Goal: Check status: Check status

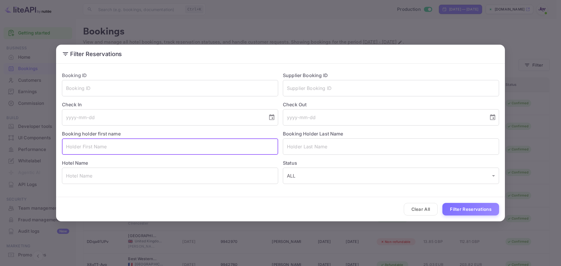
click at [114, 151] on input "text" at bounding box center [170, 147] width 216 height 16
click at [92, 148] on input "[PERSON_NAME]" at bounding box center [170, 147] width 216 height 16
type input "[PERSON_NAME]"
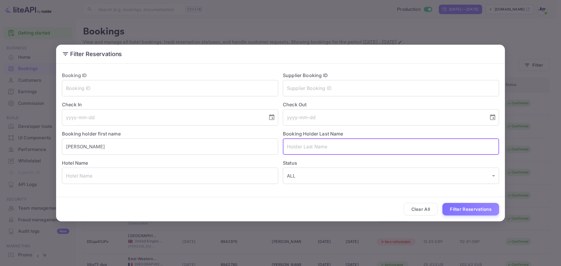
click at [303, 146] on input "text" at bounding box center [391, 147] width 216 height 16
paste input "[PERSON_NAME]"
type input "[PERSON_NAME]"
click at [474, 212] on button "Filter Reservations" at bounding box center [470, 209] width 57 height 13
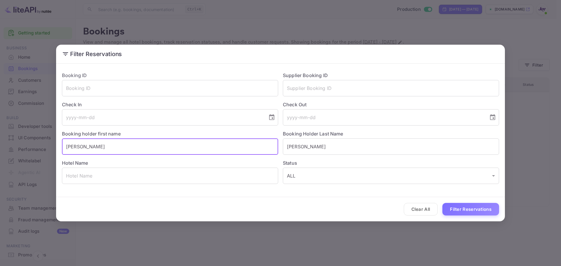
drag, startPoint x: 110, startPoint y: 153, endPoint x: 56, endPoint y: 145, distance: 54.9
click at [56, 144] on div "Booking ID ​ Supplier Booking ID ​ Check In ​ Check Out ​ Booking holder first …" at bounding box center [280, 128] width 449 height 124
paste input "[PERSON_NAME]"
click at [89, 146] on input "[PERSON_NAME]" at bounding box center [170, 147] width 216 height 16
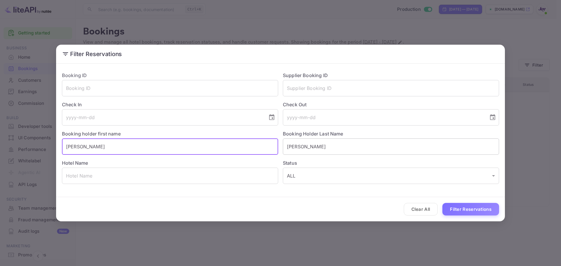
type input "[PERSON_NAME]"
click at [292, 146] on input "[PERSON_NAME]" at bounding box center [391, 147] width 216 height 16
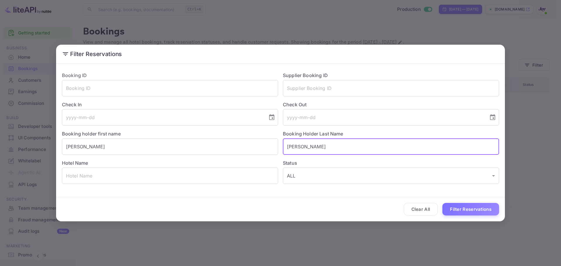
click at [292, 146] on input "[PERSON_NAME]" at bounding box center [391, 147] width 216 height 16
paste input "Young"
type input "Young"
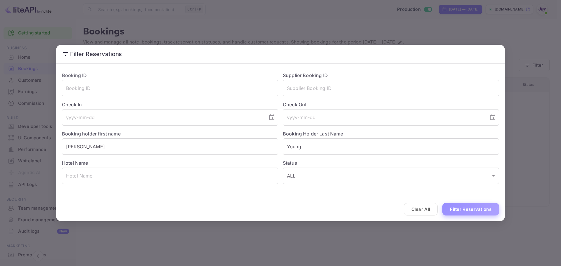
click at [459, 208] on button "Filter Reservations" at bounding box center [470, 209] width 57 height 13
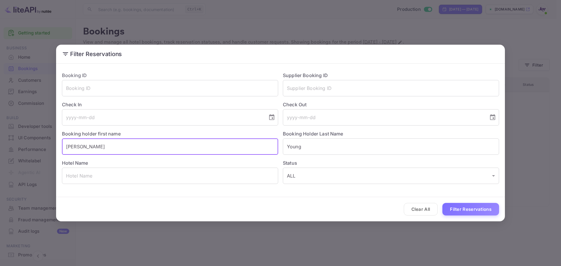
drag, startPoint x: 132, startPoint y: 146, endPoint x: 48, endPoint y: 146, distance: 84.2
click at [49, 146] on div "Filter Reservations Booking ID ​ Supplier Booking ID ​ Check In ​ Check Out ​ B…" at bounding box center [280, 133] width 561 height 266
paste input "[PERSON_NAME]"
click at [88, 148] on input "[PERSON_NAME]" at bounding box center [170, 147] width 216 height 16
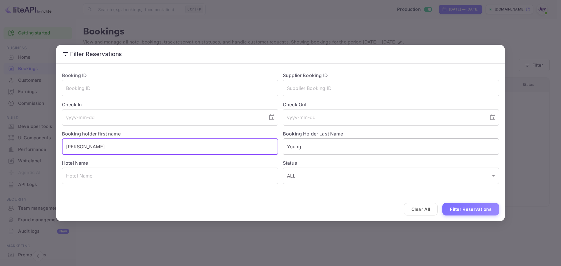
type input "[PERSON_NAME]"
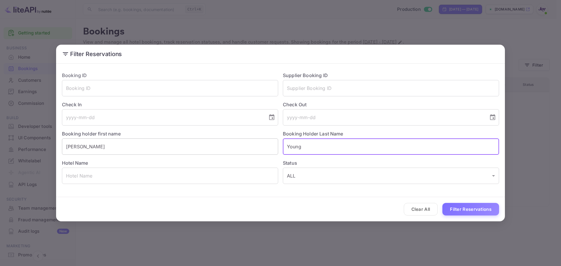
drag, startPoint x: 310, startPoint y: 147, endPoint x: 272, endPoint y: 149, distance: 37.2
click at [273, 147] on div "Booking ID ​ Supplier Booking ID ​ Check In ​ Check Out ​ Booking holder first …" at bounding box center [278, 125] width 442 height 117
paste input "[PERSON_NAME]"
type input "[PERSON_NAME]"
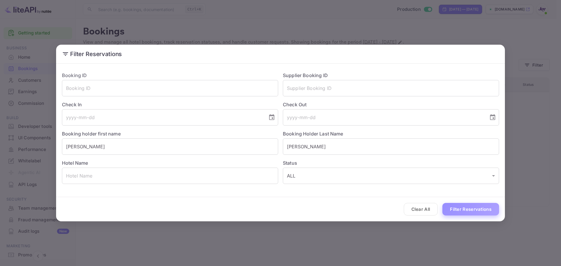
click at [459, 207] on button "Filter Reservations" at bounding box center [470, 209] width 57 height 13
click at [120, 125] on input "tel" at bounding box center [163, 117] width 202 height 16
click at [274, 118] on icon "Choose date" at bounding box center [271, 117] width 5 height 6
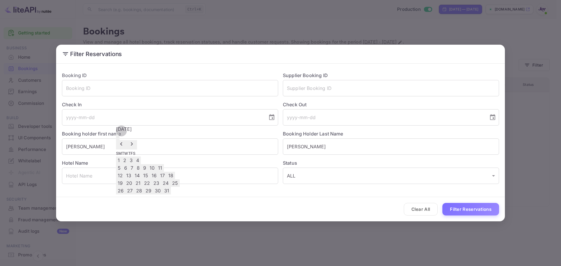
click at [164, 170] on button "11" at bounding box center [160, 168] width 8 height 8
type input "[DATE]"
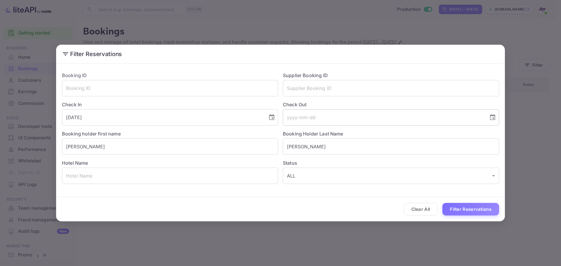
click at [327, 118] on input "tel" at bounding box center [384, 117] width 202 height 16
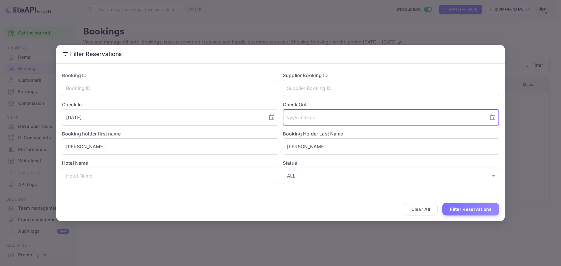
click at [495, 118] on icon "Choose date" at bounding box center [492, 117] width 5 height 6
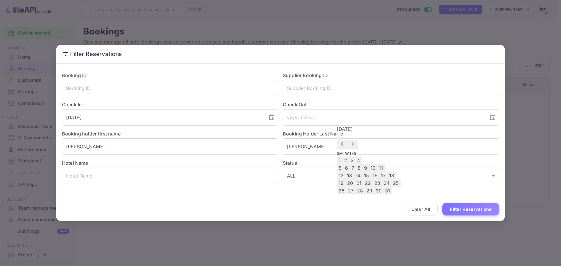
click at [354, 179] on button "13" at bounding box center [349, 176] width 8 height 8
type input "[DATE]"
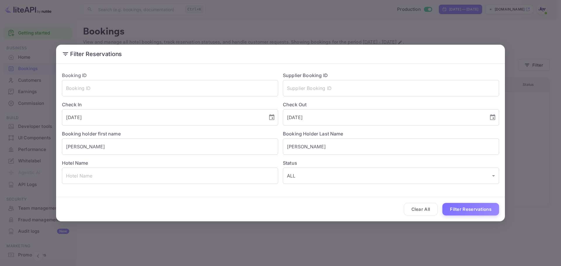
click at [475, 211] on button "Filter Reservations" at bounding box center [470, 209] width 57 height 13
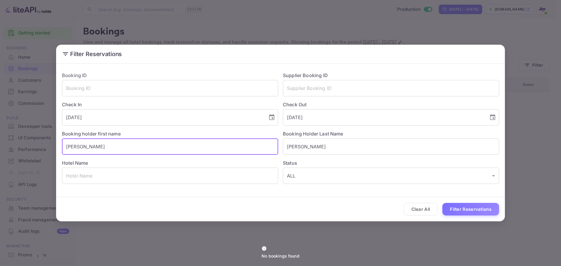
drag, startPoint x: 108, startPoint y: 148, endPoint x: 0, endPoint y: 142, distance: 108.6
click at [0, 142] on div "Filter Reservations Booking ID ​ Supplier Booking ID ​ Check In [DATE] ​ Check …" at bounding box center [280, 133] width 561 height 266
click at [468, 211] on button "Filter Reservations" at bounding box center [470, 209] width 57 height 13
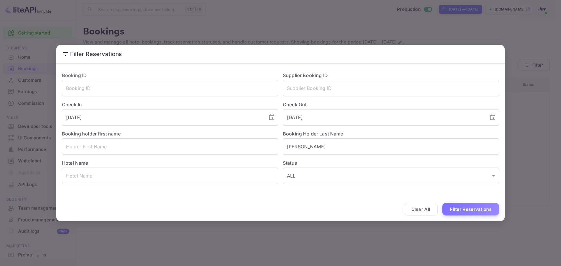
drag, startPoint x: 422, startPoint y: 211, endPoint x: 419, endPoint y: 210, distance: 3.1
click at [422, 211] on button "Clear All" at bounding box center [421, 209] width 34 height 13
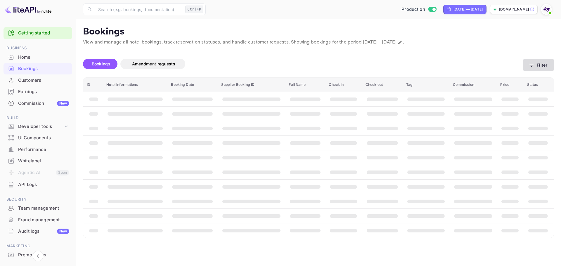
click at [540, 63] on button "Filter" at bounding box center [538, 65] width 31 height 12
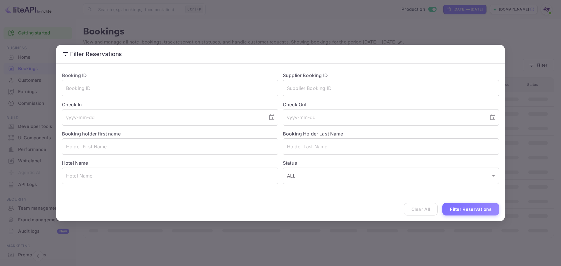
click at [310, 90] on input "text" at bounding box center [391, 88] width 216 height 16
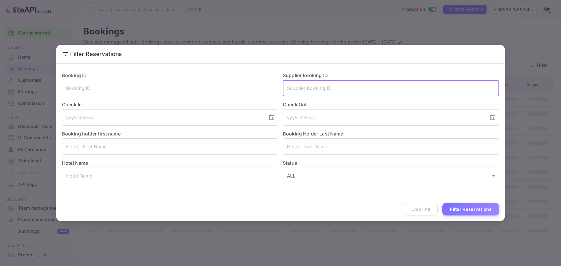
paste input "9752152"
type input "9752152"
click at [459, 211] on button "Filter Reservations" at bounding box center [470, 209] width 57 height 13
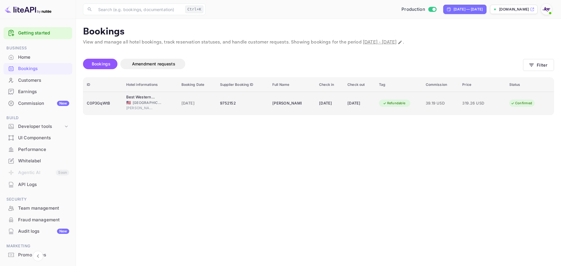
click at [241, 109] on td "9752152" at bounding box center [243, 103] width 52 height 23
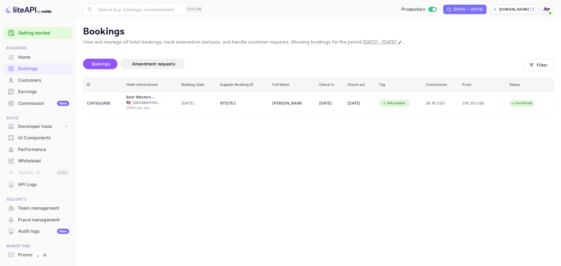
scroll to position [154, 0]
click at [147, 156] on div at bounding box center [280, 133] width 561 height 266
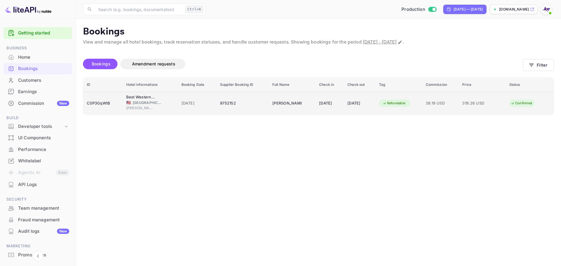
click at [207, 110] on td "[DATE]" at bounding box center [197, 103] width 39 height 23
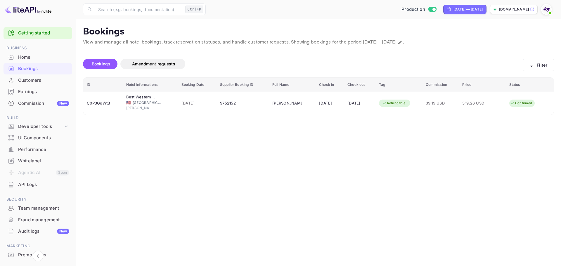
drag, startPoint x: 321, startPoint y: 134, endPoint x: 352, endPoint y: 133, distance: 31.3
copy div "[PERSON_NAME]"
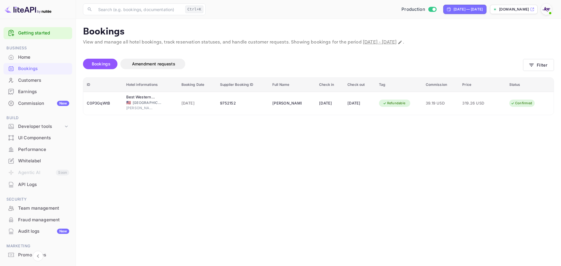
copy div "589914994"
copy div "C0P3GqWtB"
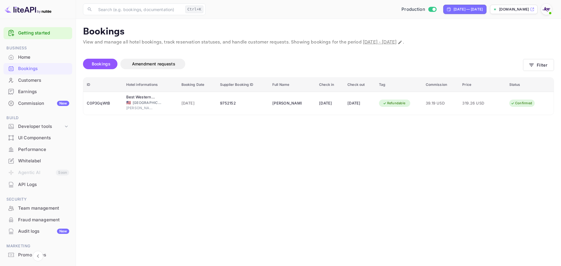
copy div "9752152"
click at [538, 67] on button "Filter" at bounding box center [538, 65] width 31 height 12
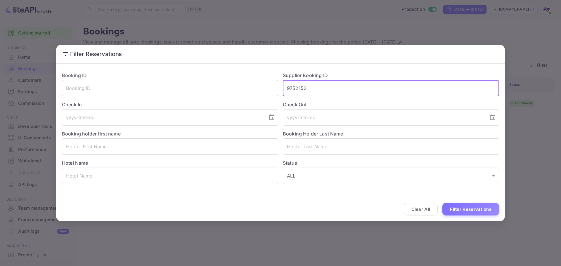
drag, startPoint x: 333, startPoint y: 92, endPoint x: 263, endPoint y: 88, distance: 70.2
click at [266, 86] on div "Booking ID ​ Supplier Booking ID 9752152 ​ Check In ​ Check Out ​ Booking holde…" at bounding box center [278, 125] width 442 height 117
paste input "8667047"
type input "8667047"
click at [457, 207] on button "Filter Reservations" at bounding box center [470, 209] width 57 height 13
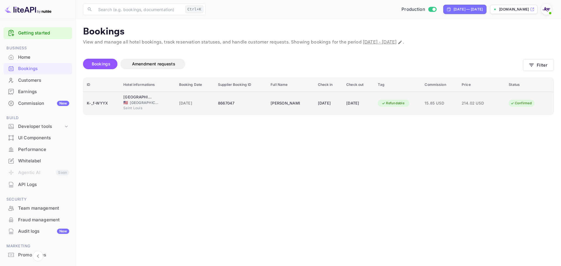
click at [206, 107] on div "[DATE]" at bounding box center [195, 103] width 32 height 9
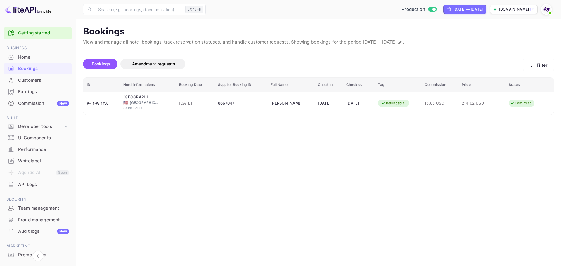
drag, startPoint x: 143, startPoint y: 125, endPoint x: 104, endPoint y: 49, distance: 84.7
click at [143, 119] on div at bounding box center [280, 133] width 561 height 266
